Goal: Information Seeking & Learning: Learn about a topic

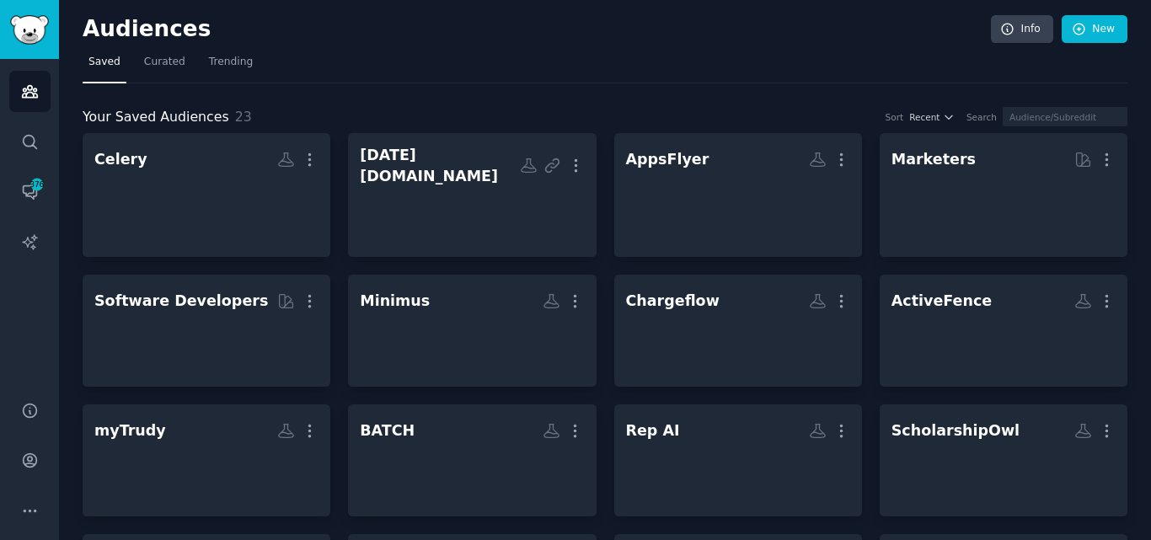
click at [609, 63] on nav "Saved Curated Trending" at bounding box center [605, 66] width 1045 height 35
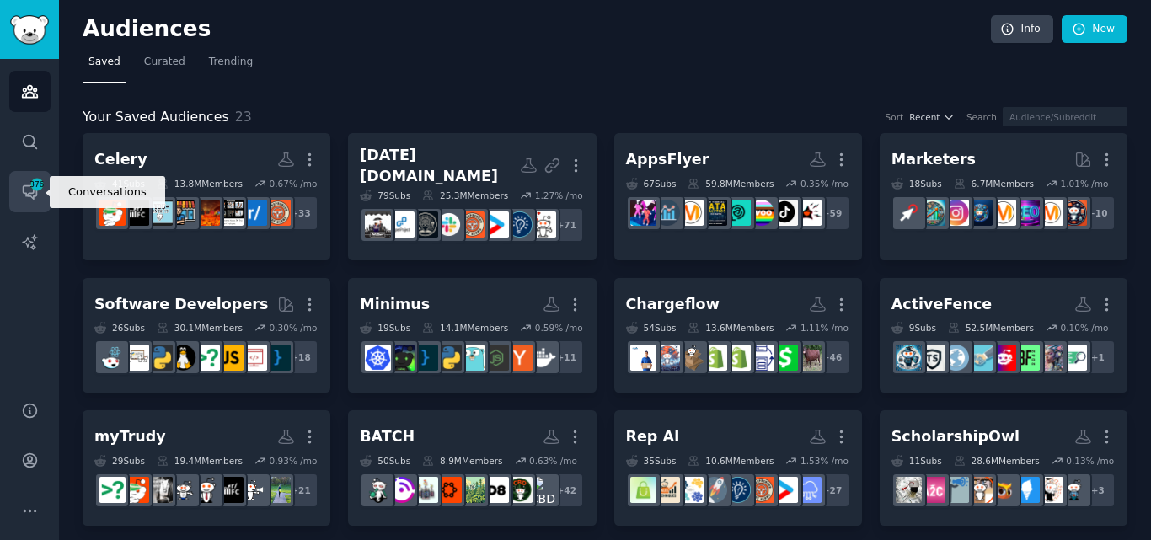
click at [30, 182] on span "376" at bounding box center [37, 185] width 15 height 12
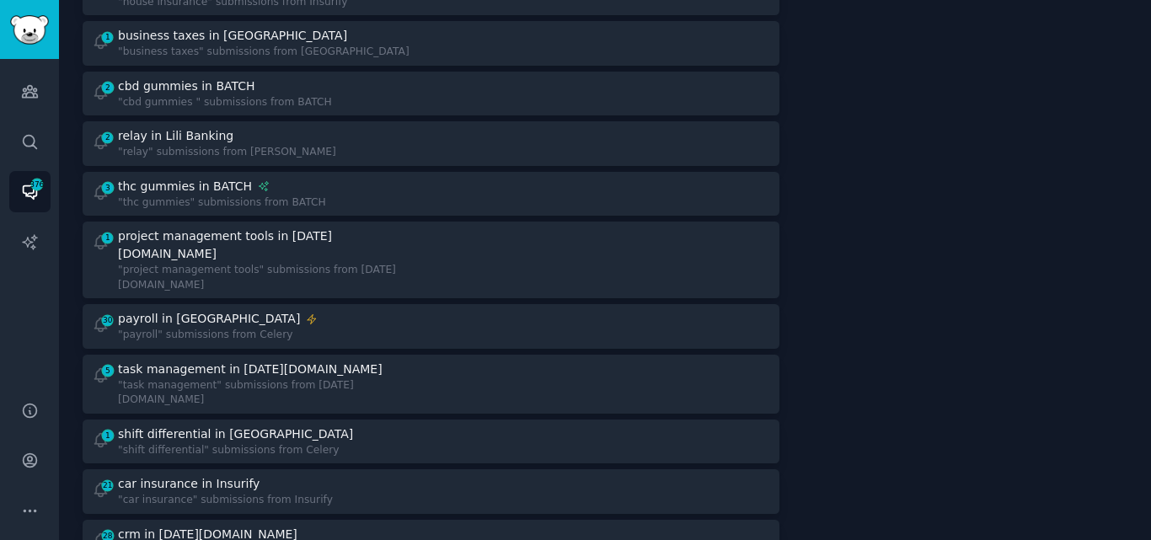
scroll to position [1107, 0]
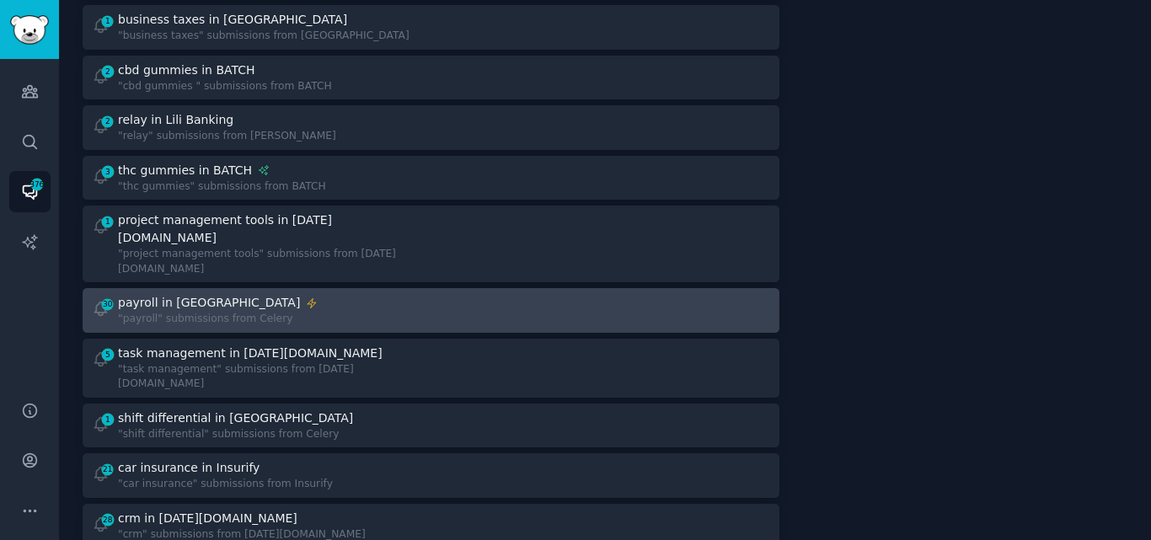
click at [237, 312] on div ""payroll" submissions from Celery" at bounding box center [218, 319] width 200 height 15
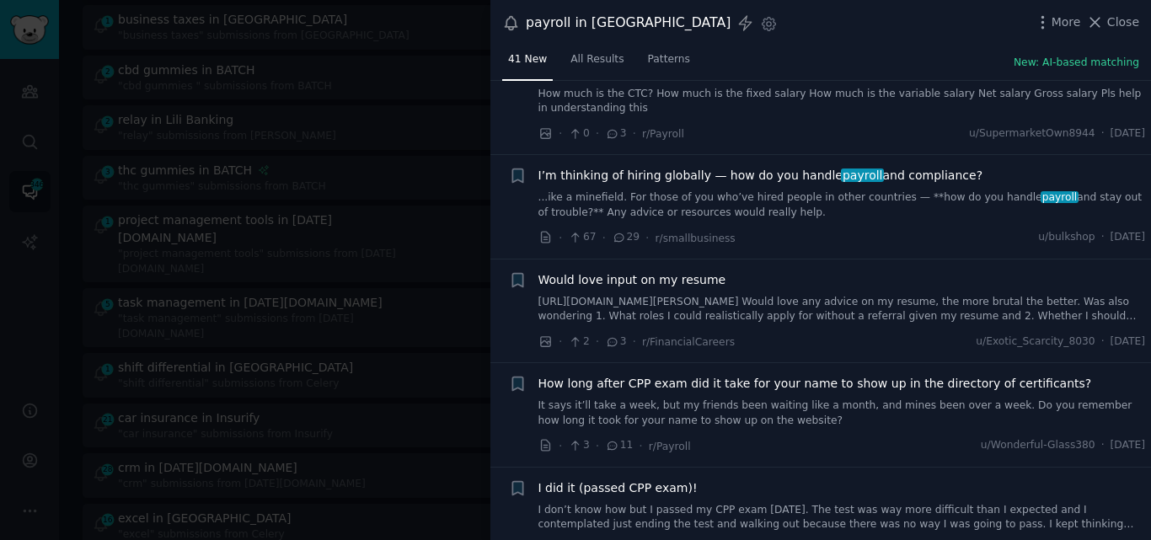
scroll to position [435, 0]
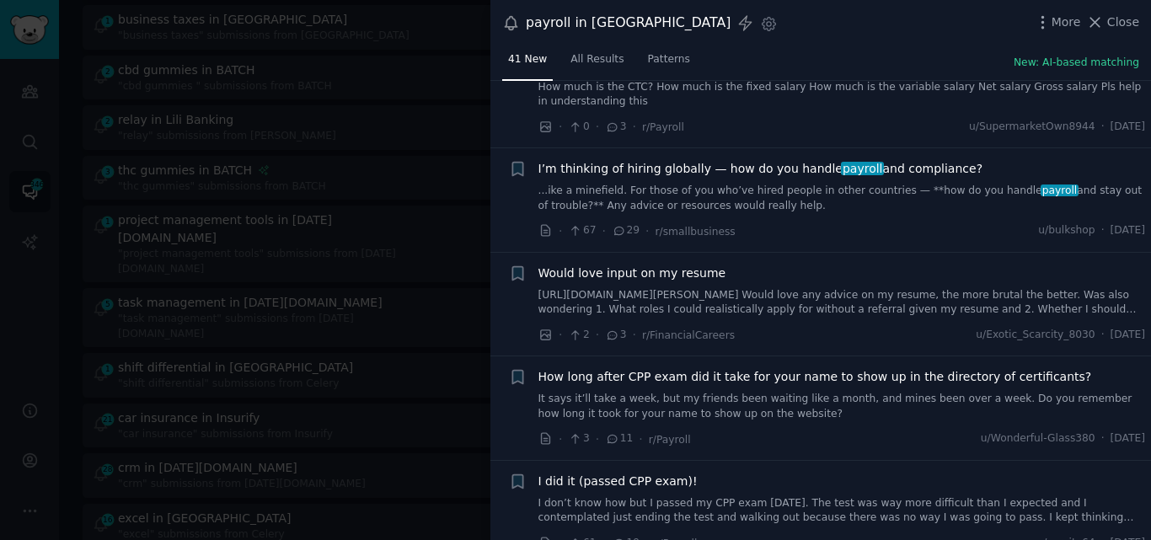
click at [928, 201] on link "...ike a minefield. For those of you who’ve hired people in other countries — *…" at bounding box center [843, 199] width 608 height 30
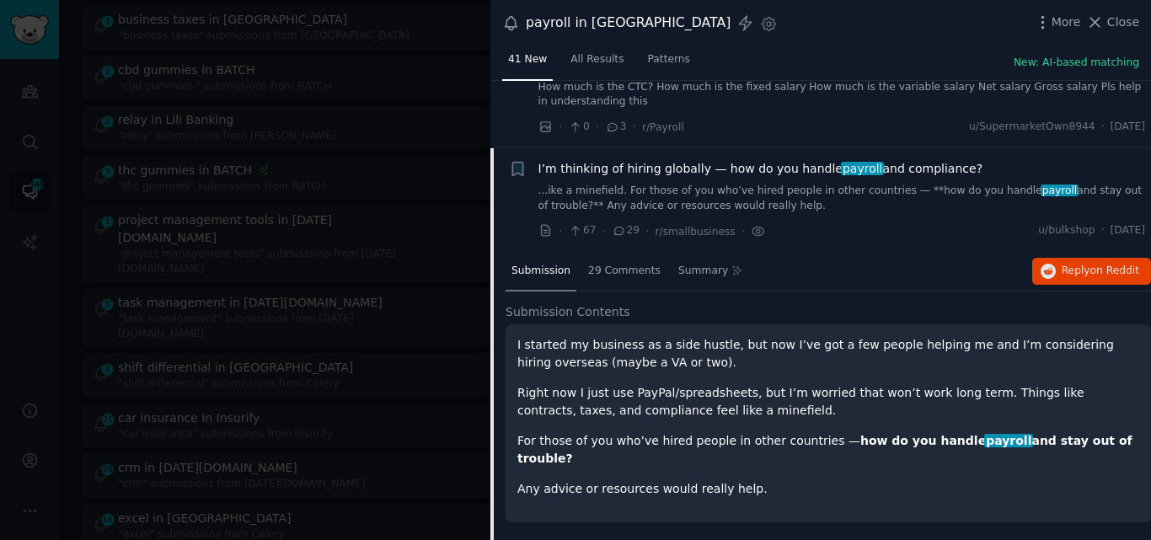
scroll to position [518, 0]
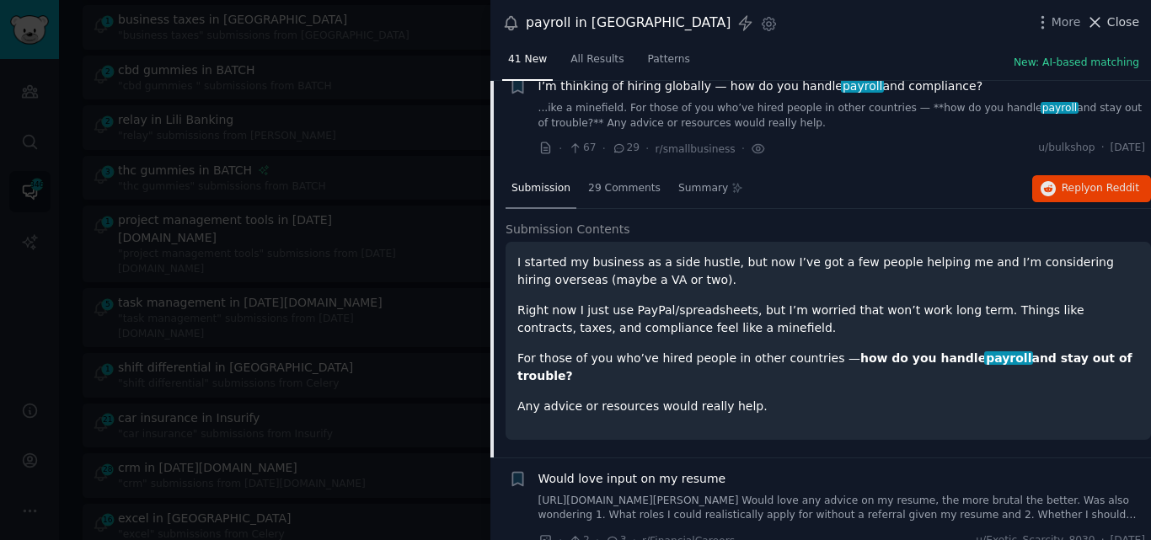
click at [1098, 21] on icon at bounding box center [1096, 22] width 9 height 9
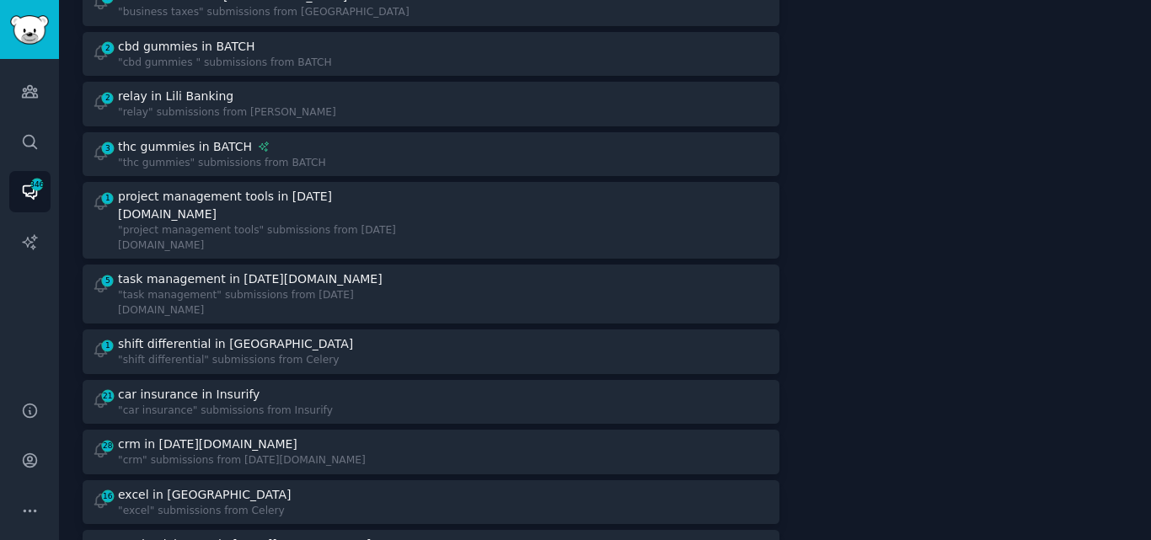
scroll to position [1154, 0]
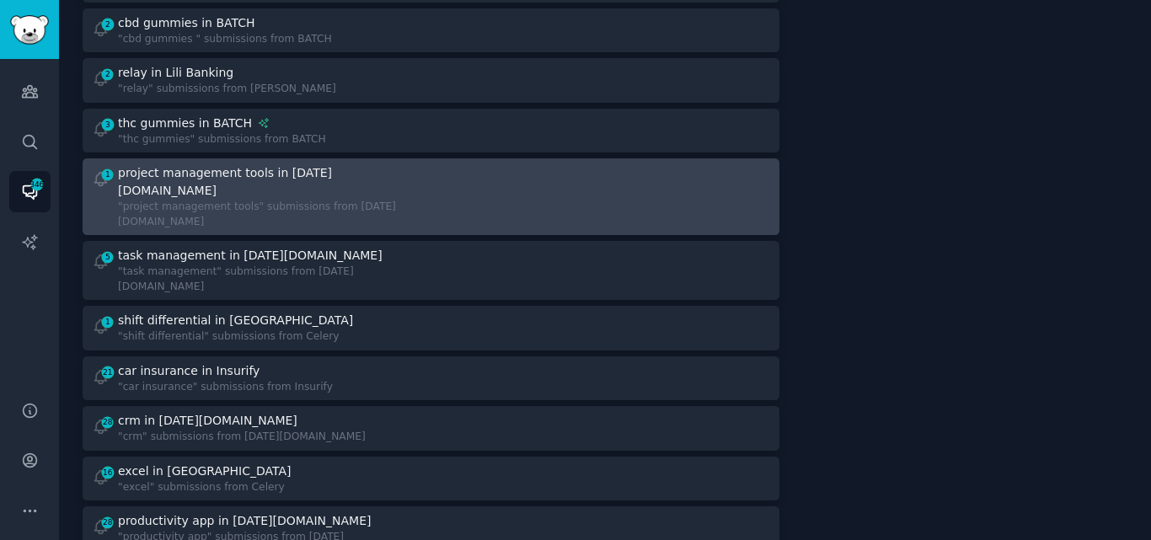
click at [232, 200] on div ""project management tools" submissions from [DATE][DOMAIN_NAME]" at bounding box center [268, 215] width 301 height 30
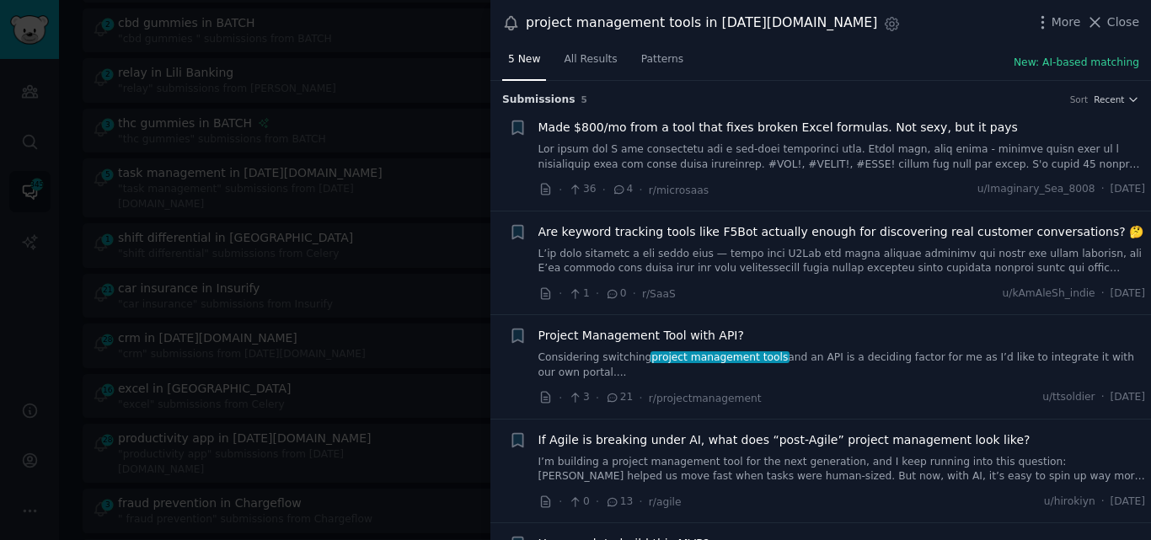
click at [614, 356] on link "Considering switching project management tools and an API is a deciding factor …" at bounding box center [843, 366] width 608 height 30
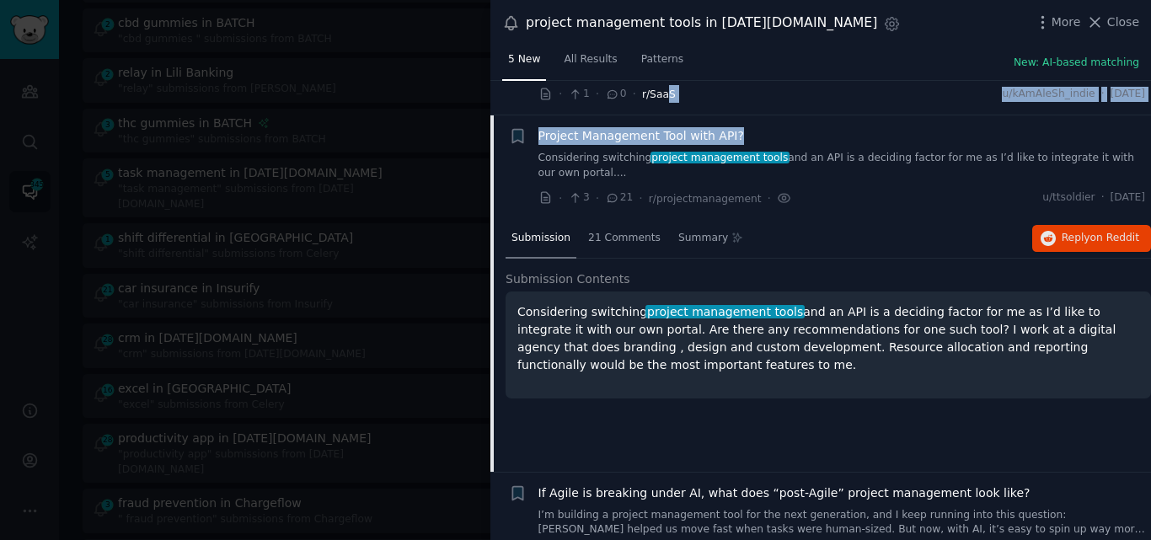
scroll to position [197, 0]
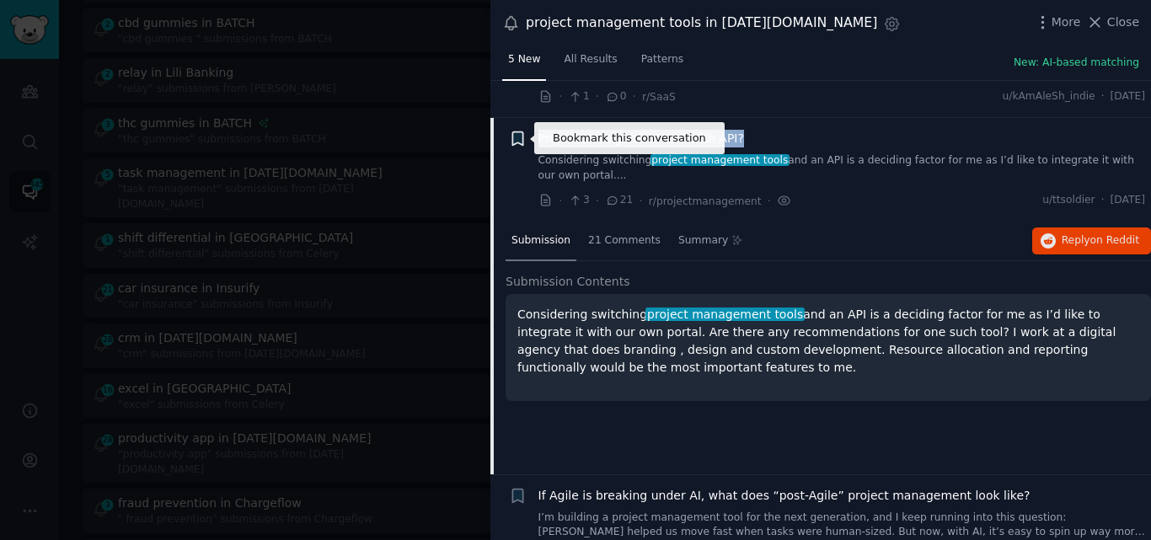
drag, startPoint x: 748, startPoint y: 99, endPoint x: 524, endPoint y: 137, distance: 227.4
click at [524, 137] on div "Bookmark this conversation + Project Management Tool with API? Considering swit…" at bounding box center [827, 170] width 637 height 80
copy span "Project Management Tool with API?"
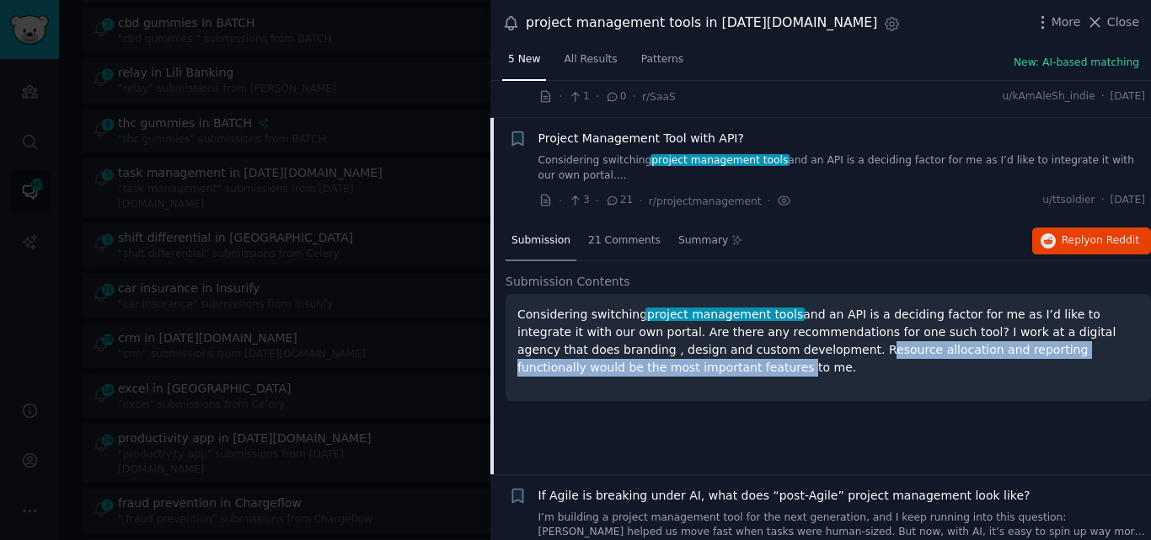
drag, startPoint x: 696, startPoint y: 352, endPoint x: 1135, endPoint y: 355, distance: 439.1
click at [1135, 355] on div "Considering switching project management tools and an API is a deciding factor …" at bounding box center [829, 347] width 646 height 107
copy p "Resource allocation and reporting functionally would be the most important feat…"
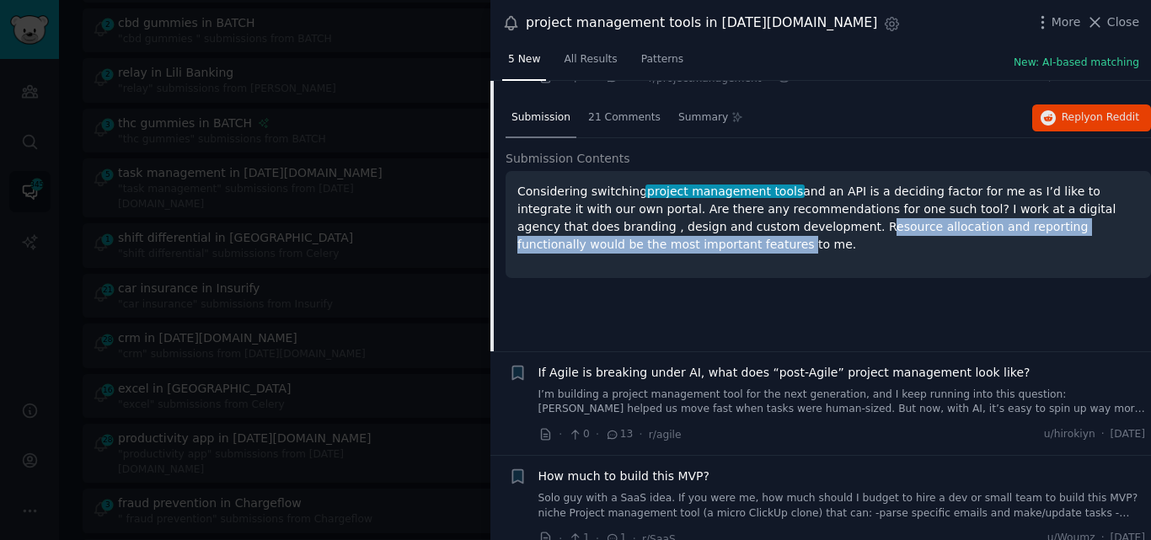
scroll to position [339, 0]
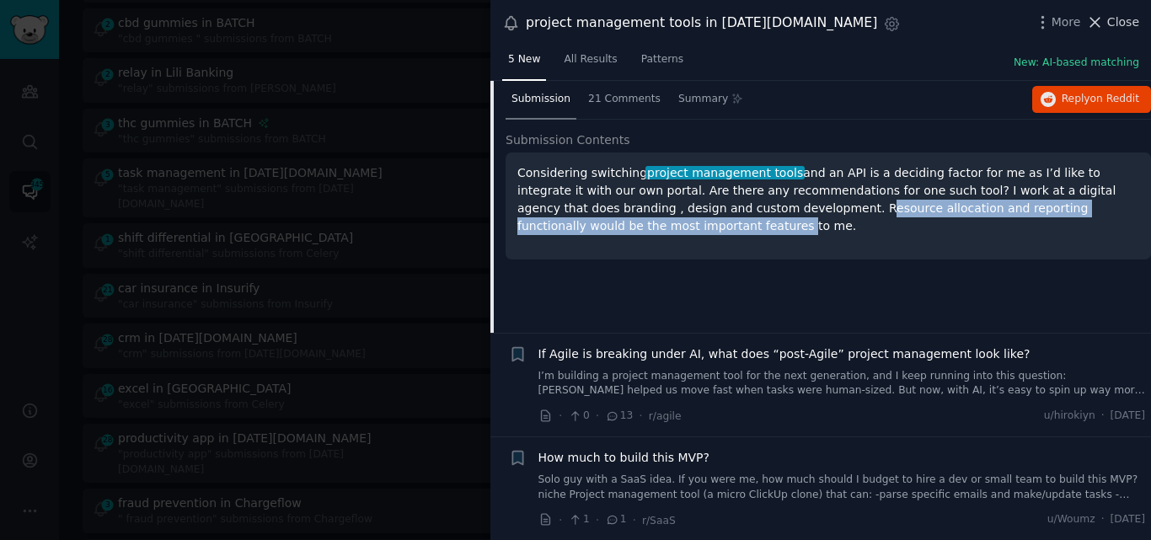
click at [1104, 19] on icon at bounding box center [1095, 22] width 18 height 18
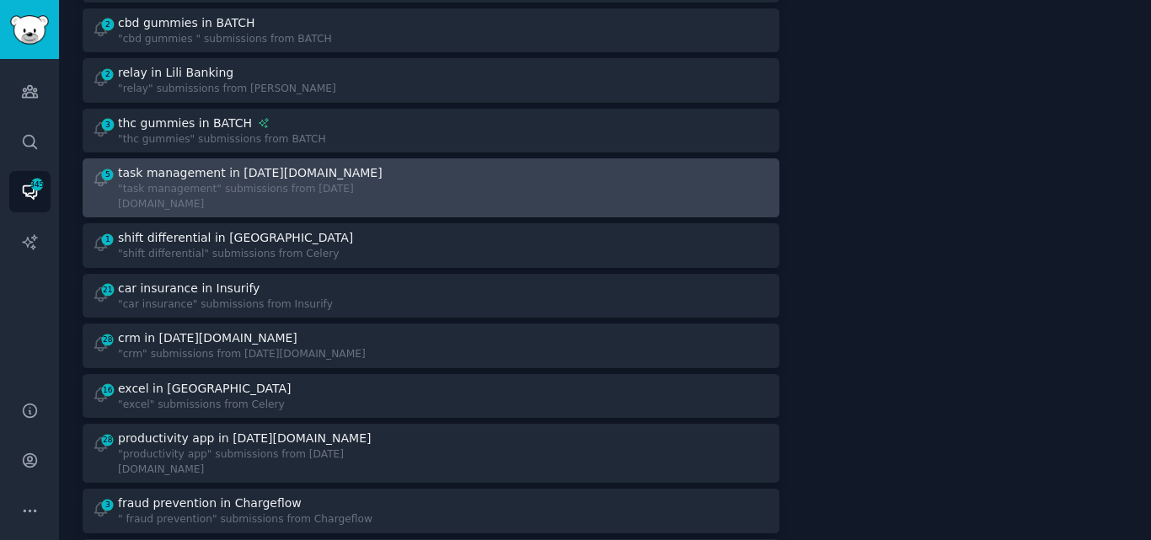
click at [175, 182] on div ""task management" submissions from [DATE][DOMAIN_NAME]" at bounding box center [268, 197] width 301 height 30
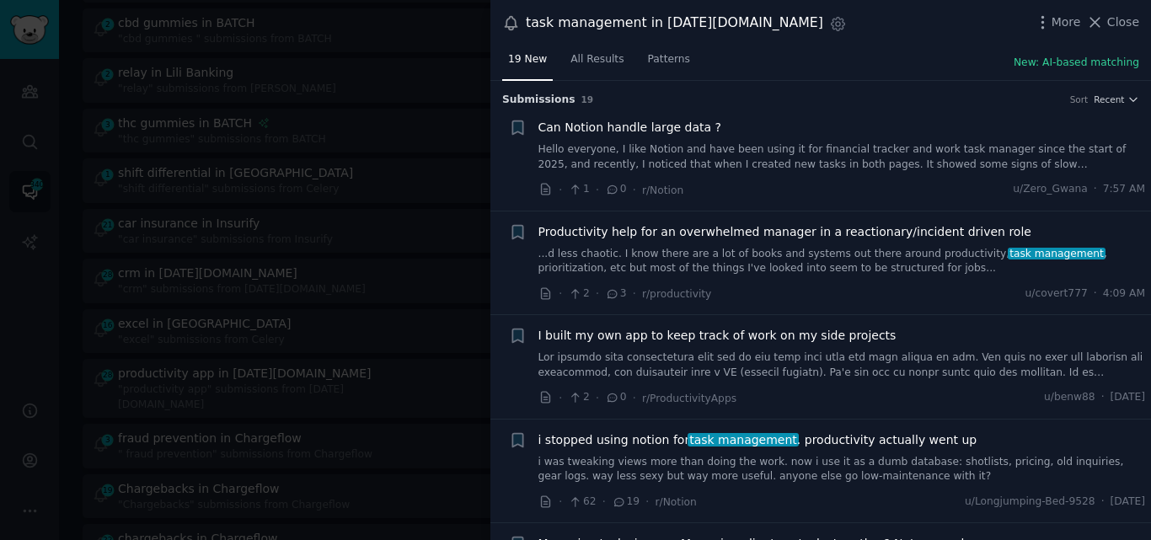
click at [684, 260] on link "...d less chaotic. I know there are a lot of books and systems out there around…" at bounding box center [843, 262] width 608 height 30
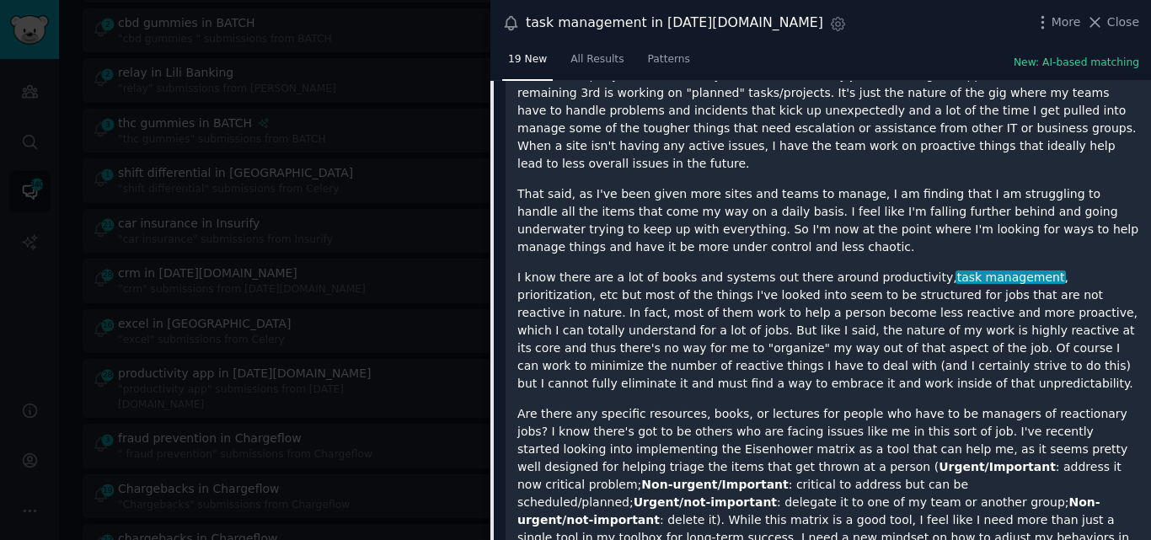
scroll to position [340, 0]
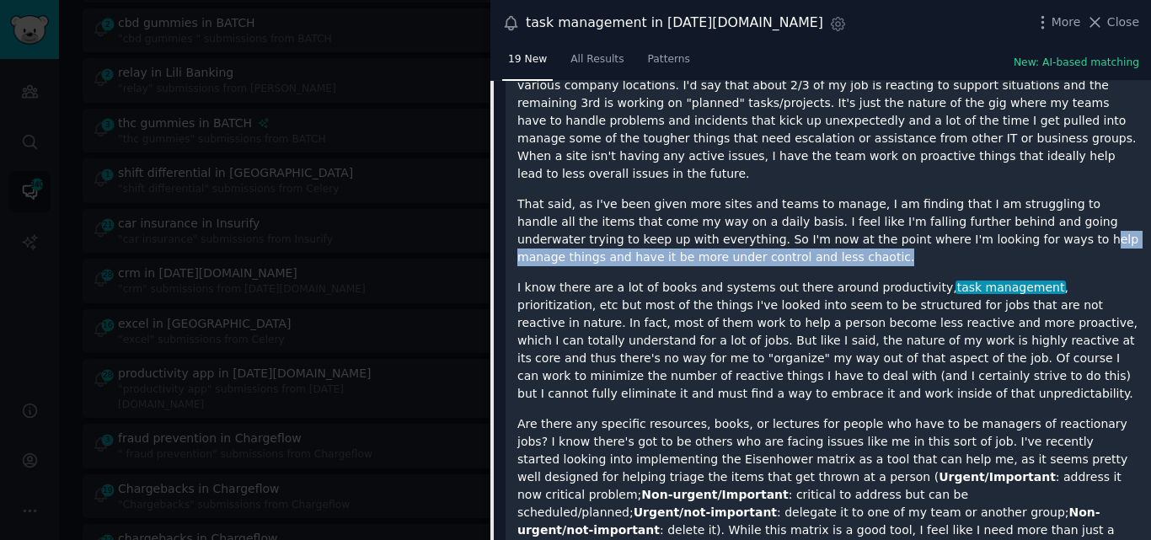
drag, startPoint x: 865, startPoint y: 223, endPoint x: 654, endPoint y: 245, distance: 211.9
click at [654, 245] on p "That said, as I've been given more sites and teams to manage, I am finding that…" at bounding box center [829, 231] width 622 height 71
copy p "elp manage things and have it be more under control and less chaotic."
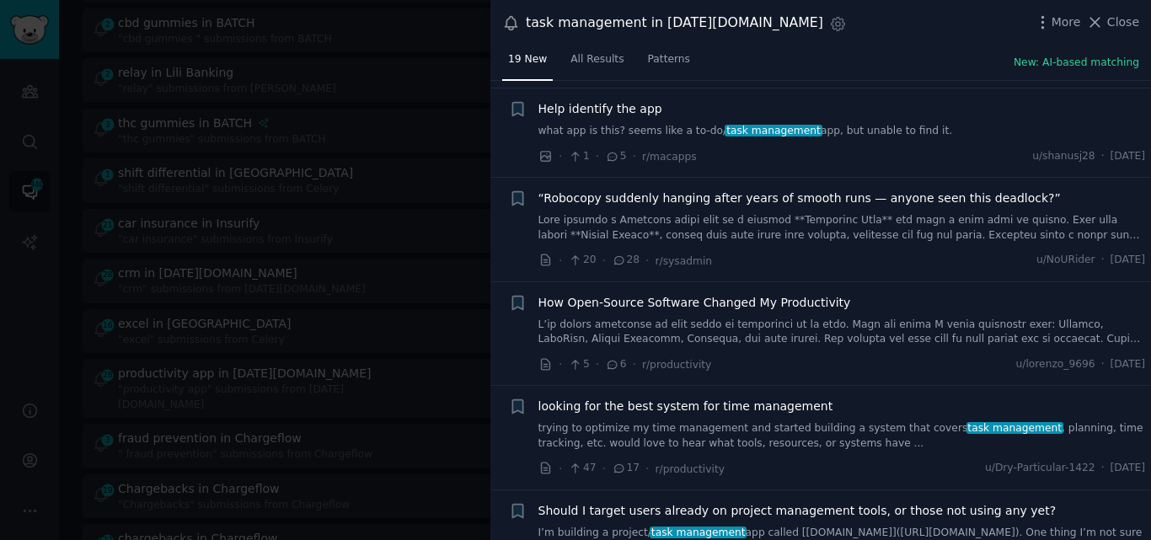
scroll to position [1527, 0]
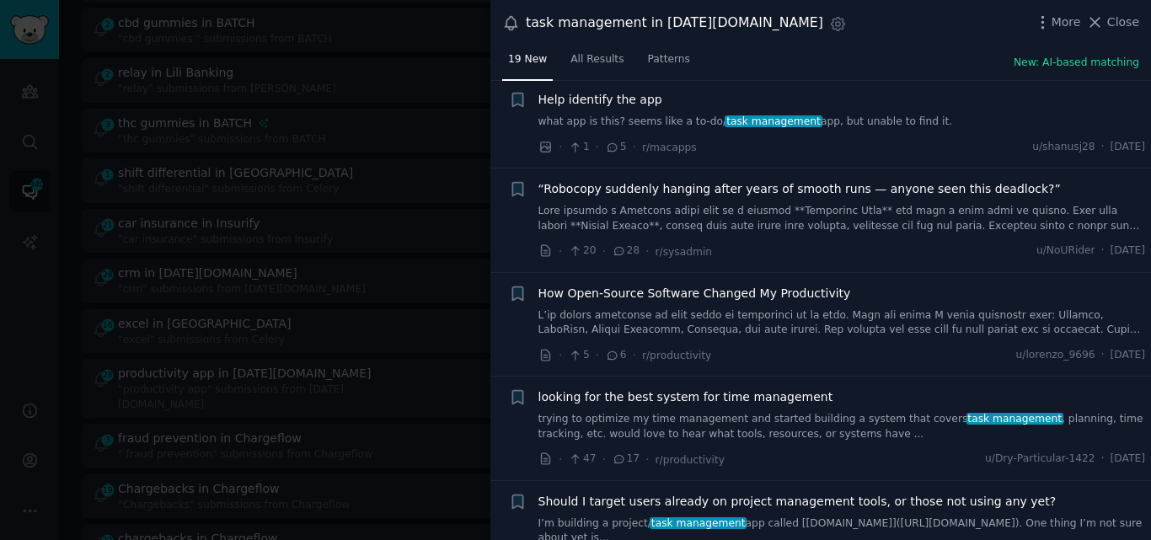
click at [679, 412] on link "trying to optimize my time management and started building a system that covers…" at bounding box center [843, 427] width 608 height 30
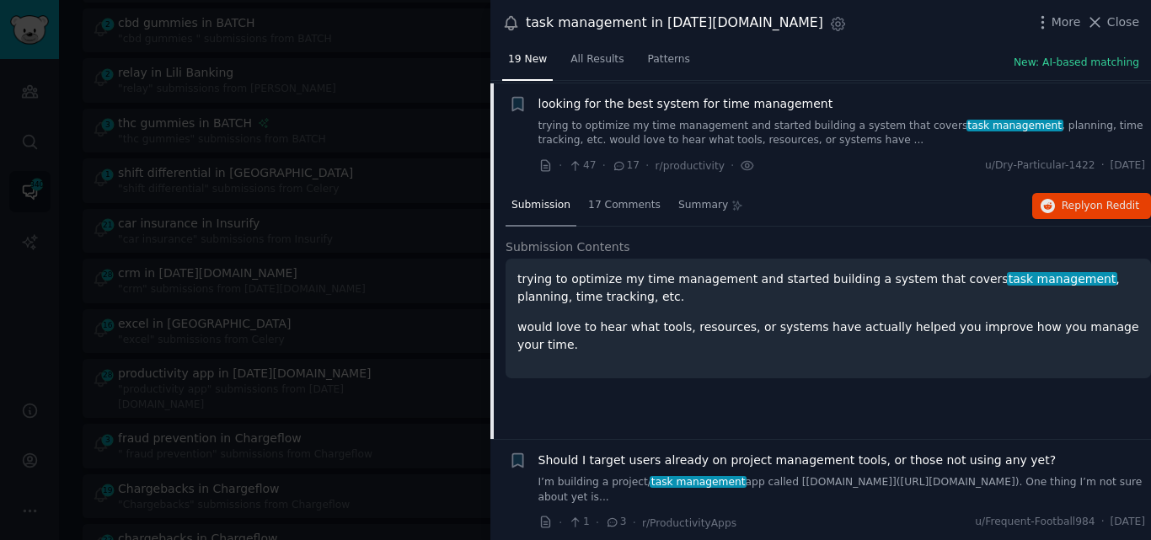
scroll to position [1053, 0]
